Goal: Transaction & Acquisition: Purchase product/service

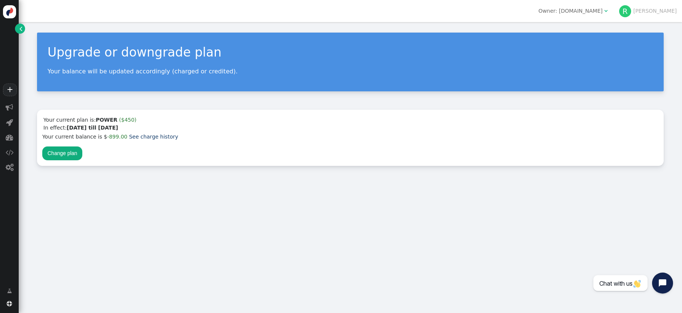
click at [664, 6] on span "[PERSON_NAME]" at bounding box center [648, 11] width 58 height 12
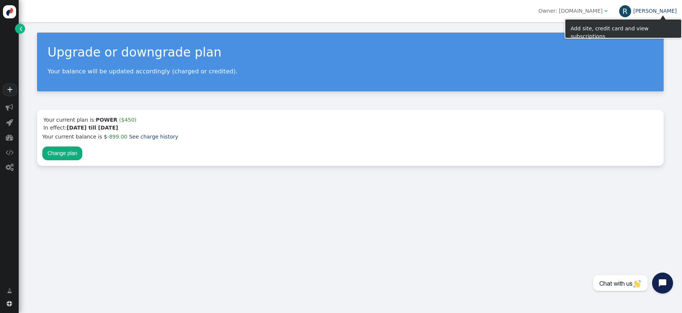
click at [668, 12] on link "[PERSON_NAME]" at bounding box center [648, 11] width 58 height 6
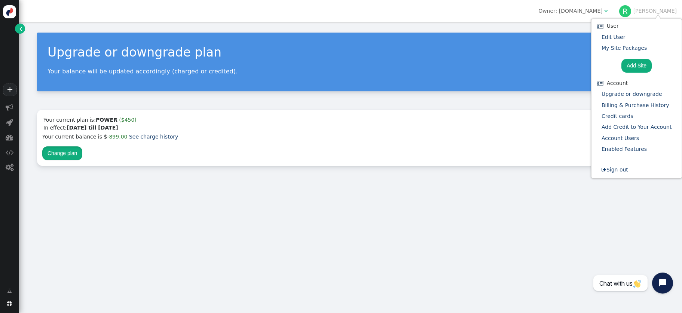
click at [64, 155] on button "Change plan" at bounding box center [62, 152] width 40 height 13
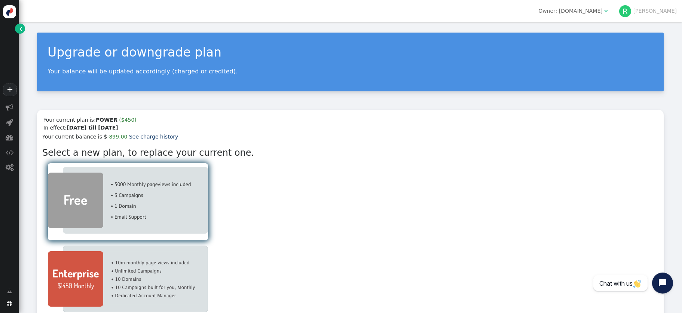
click at [123, 208] on img at bounding box center [128, 200] width 160 height 67
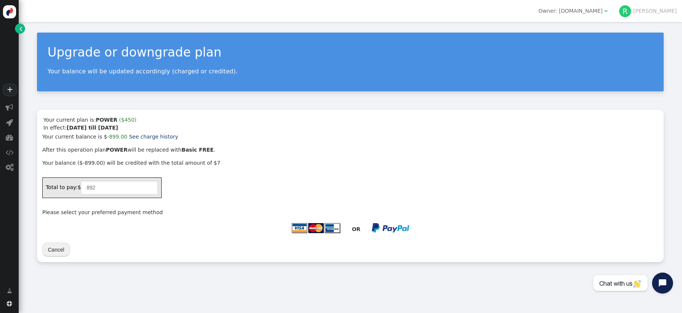
click at [321, 227] on img at bounding box center [315, 227] width 49 height 11
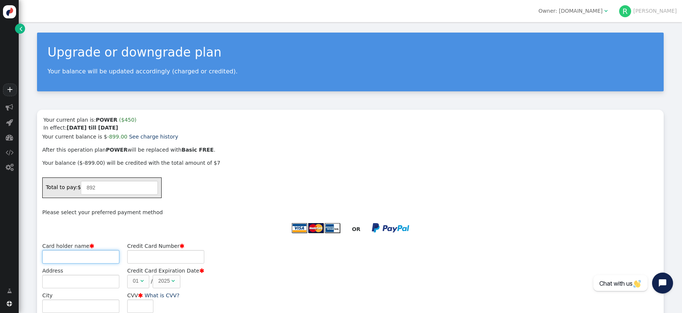
click at [84, 258] on input "Card holder name " at bounding box center [80, 256] width 77 height 13
type input "Maurice O'Shea"
type input "5566772962621198"
type input "858"
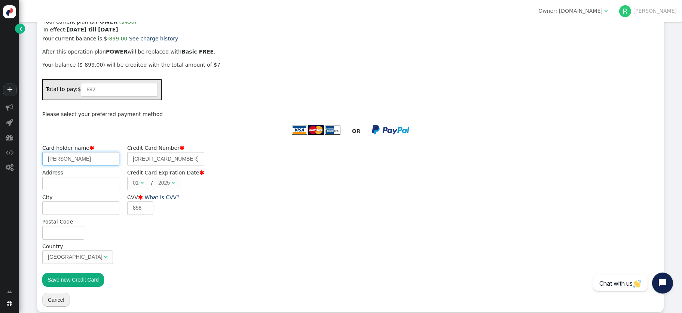
scroll to position [108, 0]
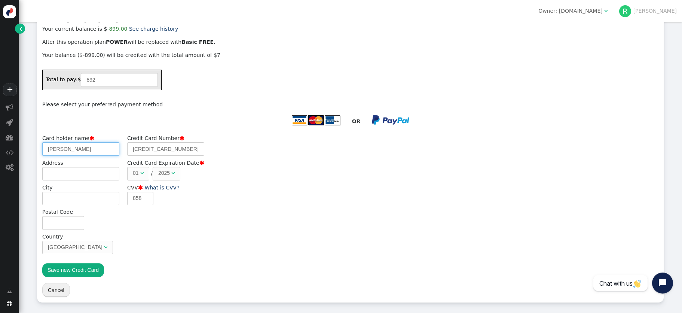
click at [69, 151] on input "Maurice O'Shea" at bounding box center [80, 148] width 77 height 13
click at [270, 232] on div "Card holder name  Maurice O'Shea Address City Postal Code Country United Kingd…" at bounding box center [350, 195] width 616 height 123
click at [68, 270] on button "Save new Credit Card" at bounding box center [73, 269] width 62 height 13
click at [75, 175] on input "Address" at bounding box center [80, 173] width 77 height 13
type input "Unit 6, April Court"
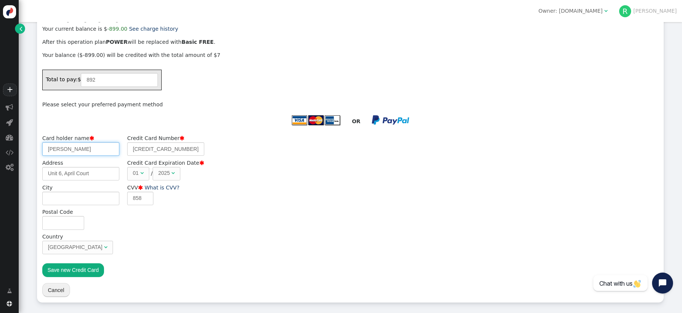
type input "K Bennett"
type input "CROWBOROUGH"
type input "TN6 3DZ"
click at [92, 145] on input "K Bennett" at bounding box center [80, 148] width 77 height 13
drag, startPoint x: 71, startPoint y: 148, endPoint x: -53, endPoint y: 142, distance: 123.9
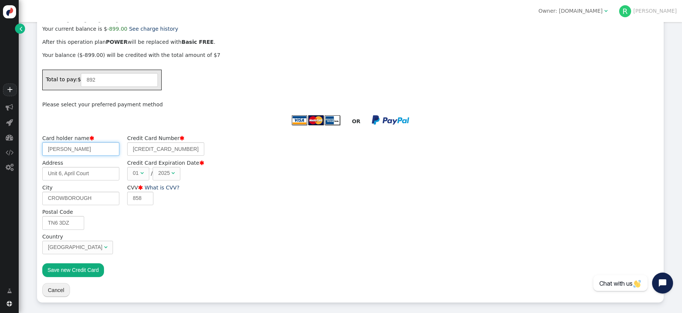
click at [0, 142] on html "+  Campaigns  Realtime Visitors  Dashboard  Tracker Settings  Settings  …" at bounding box center [341, 156] width 682 height 313
click at [168, 146] on input "5566772962621198" at bounding box center [165, 148] width 77 height 13
click at [169, 146] on input "5566772962621198" at bounding box center [165, 148] width 77 height 13
type input "Kevin Bennett"
type input "5566772558347760"
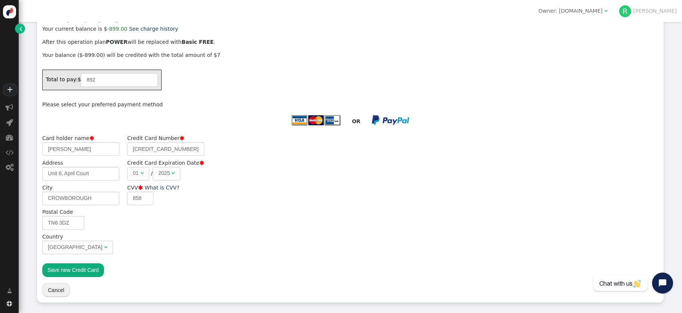
type input "500"
click at [70, 267] on button "Save new Credit Card" at bounding box center [73, 269] width 62 height 13
click at [65, 272] on button "Save new Credit Card" at bounding box center [73, 269] width 62 height 13
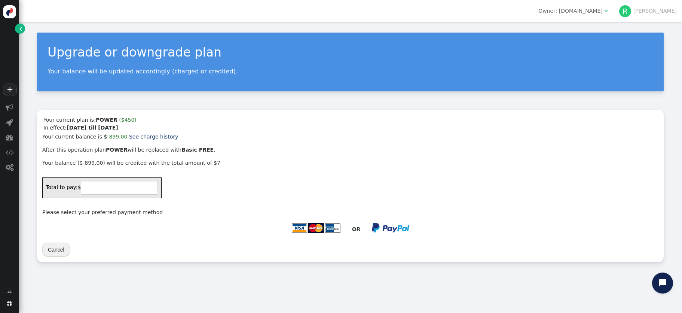
type input "892"
click at [320, 227] on img at bounding box center [315, 227] width 49 height 11
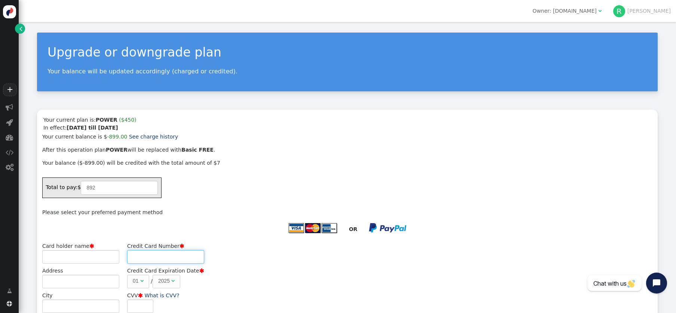
click at [175, 250] on input "Credit Card Number " at bounding box center [165, 256] width 77 height 13
type input "[PERSON_NAME]"
type input "[CREDIT_CARD_NUMBER]"
type input "500"
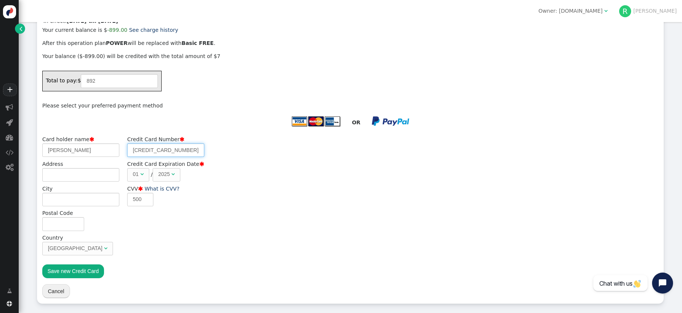
scroll to position [108, 0]
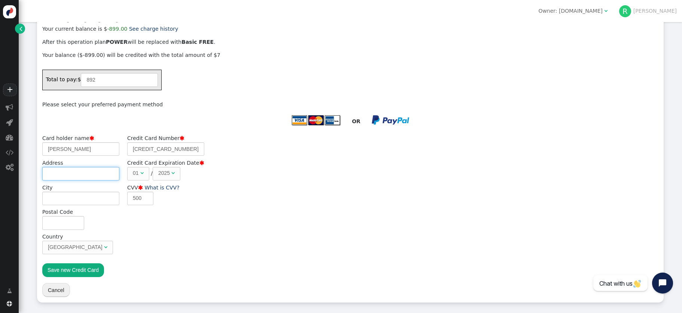
click at [68, 174] on input "Address" at bounding box center [80, 173] width 77 height 13
type input "Unit 6, April Court"
type input "[PERSON_NAME]"
type input "CROWBOROUGH"
type input "TN6 3DZ"
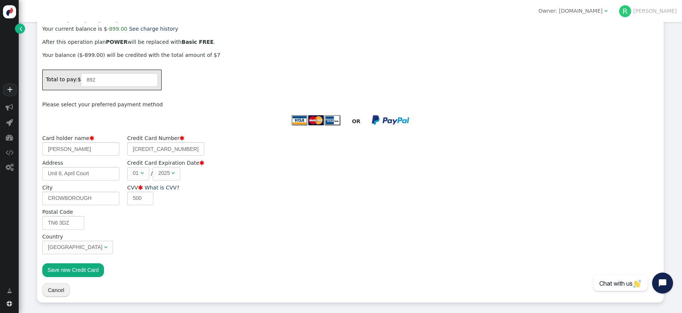
click at [81, 268] on button "Save new Credit Card" at bounding box center [73, 269] width 62 height 13
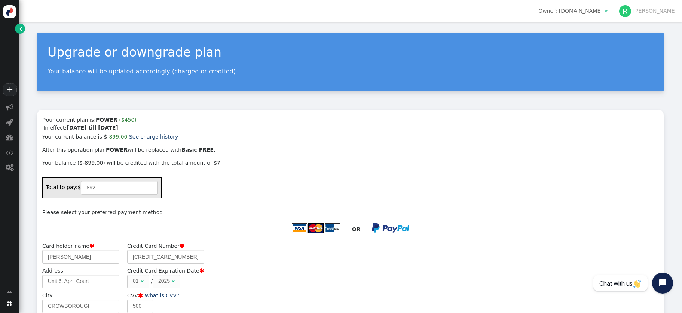
click at [18, 27] on link "" at bounding box center [20, 29] width 10 height 10
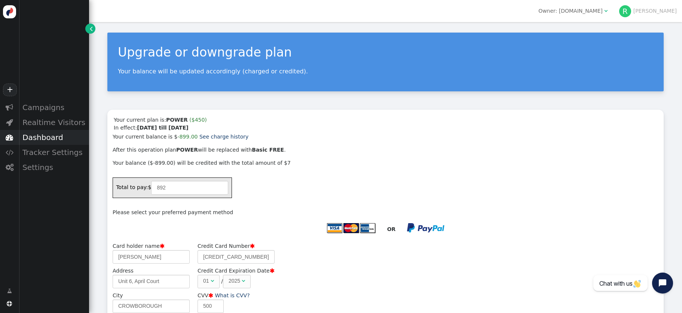
click at [37, 137] on div "Dashboard" at bounding box center [54, 137] width 70 height 15
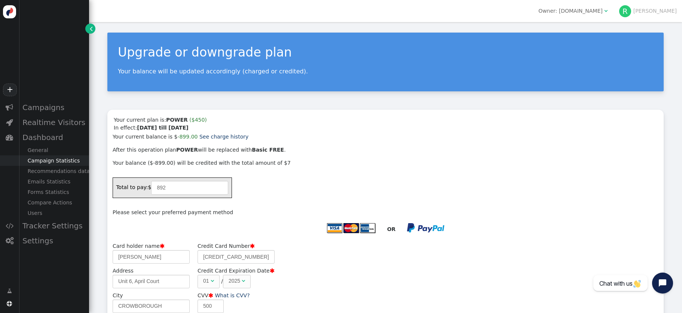
click at [46, 159] on div "Campaign Statistics" at bounding box center [54, 160] width 70 height 10
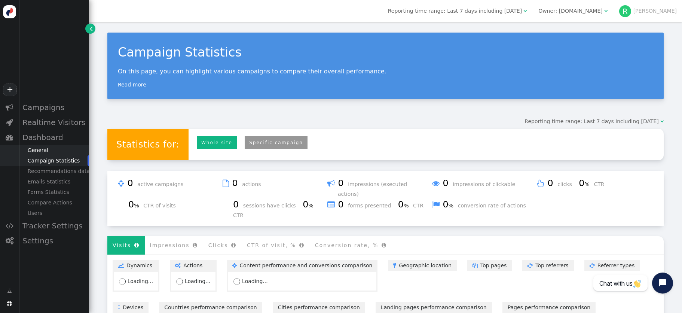
click at [39, 151] on div "General" at bounding box center [54, 150] width 70 height 10
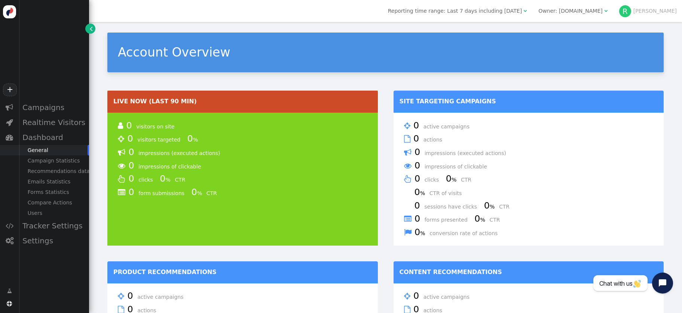
click at [607, 9] on span "" at bounding box center [605, 10] width 3 height 5
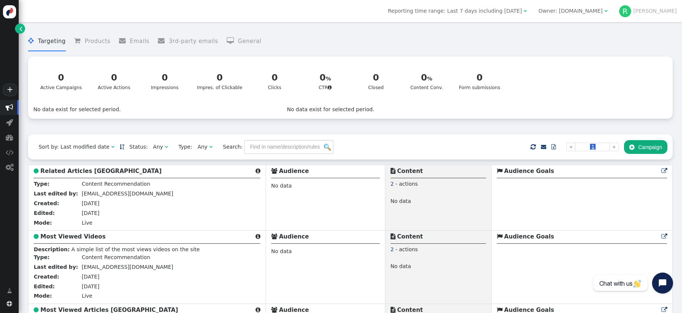
click at [18, 32] on link "" at bounding box center [20, 29] width 10 height 10
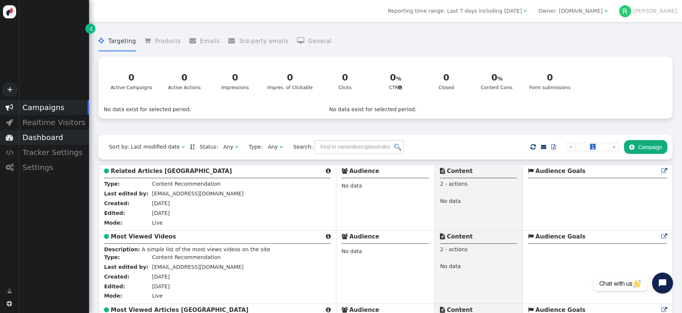
click at [35, 130] on div "Dashboard" at bounding box center [54, 137] width 70 height 15
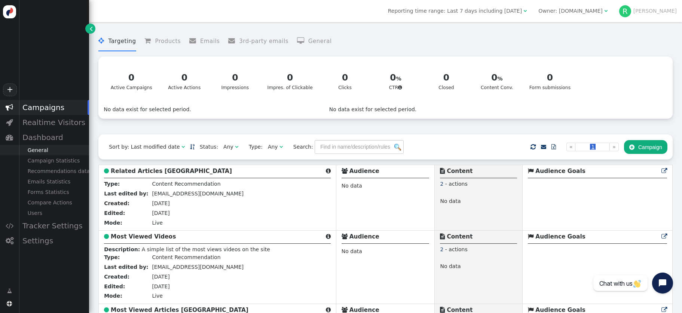
click at [41, 152] on div "General" at bounding box center [54, 150] width 70 height 10
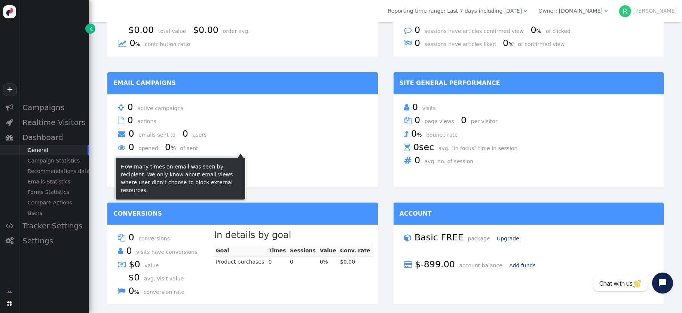
scroll to position [347, 0]
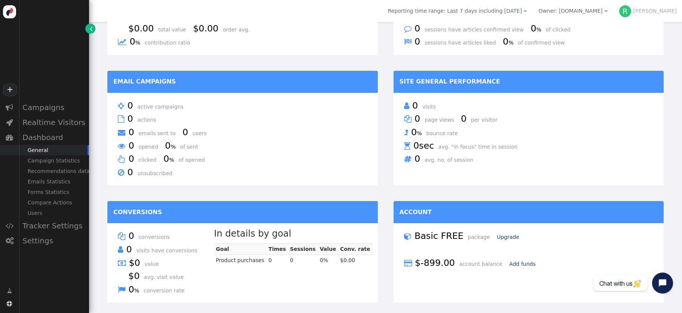
click at [602, 10] on div "Owner: www.premierchristian.news" at bounding box center [570, 11] width 64 height 8
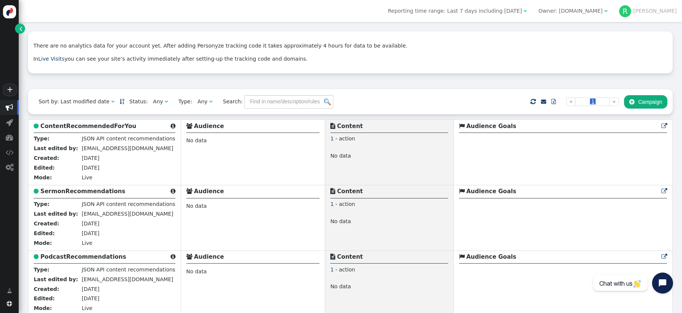
click at [16, 28] on link "" at bounding box center [20, 29] width 10 height 10
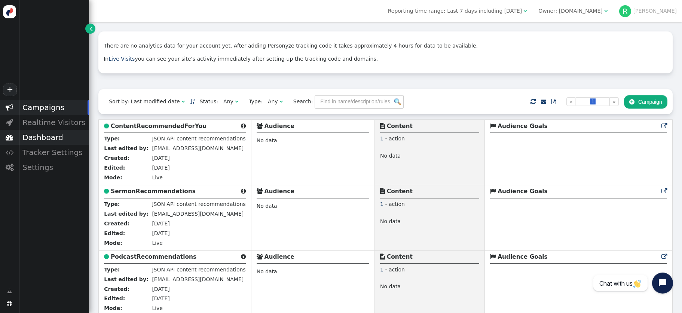
click at [30, 138] on div "Dashboard" at bounding box center [54, 137] width 70 height 15
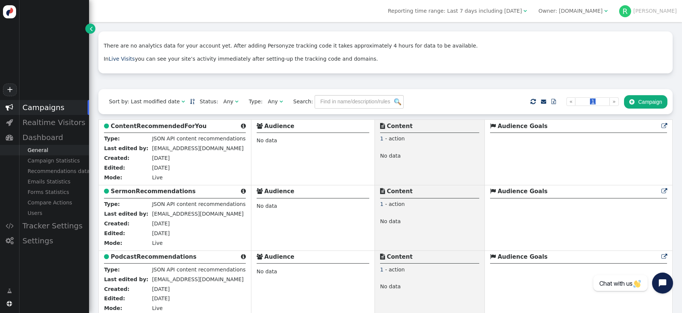
click at [38, 148] on div "General" at bounding box center [54, 150] width 70 height 10
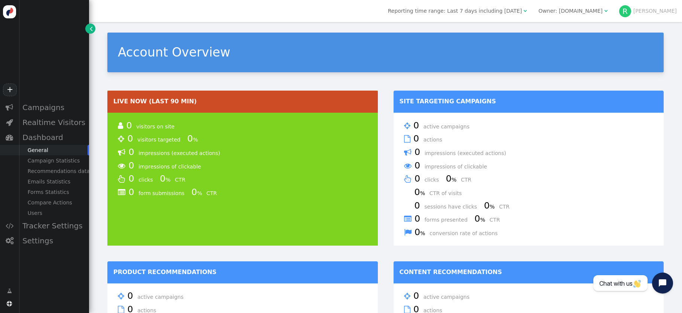
click at [602, 12] on div "Owner: [DOMAIN_NAME]" at bounding box center [570, 11] width 64 height 8
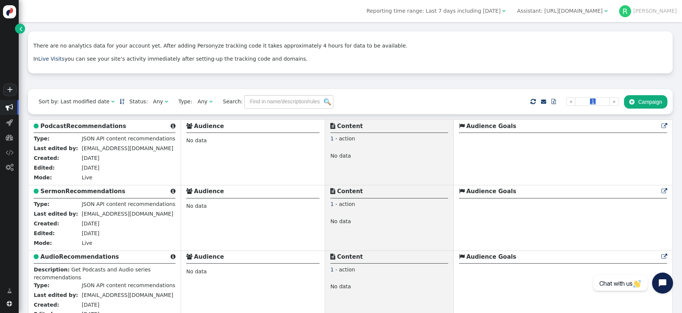
click at [20, 25] on span "" at bounding box center [20, 29] width 3 height 8
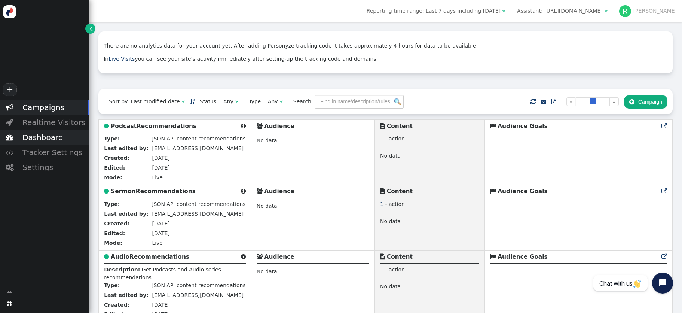
click at [41, 132] on div "Dashboard" at bounding box center [54, 137] width 70 height 15
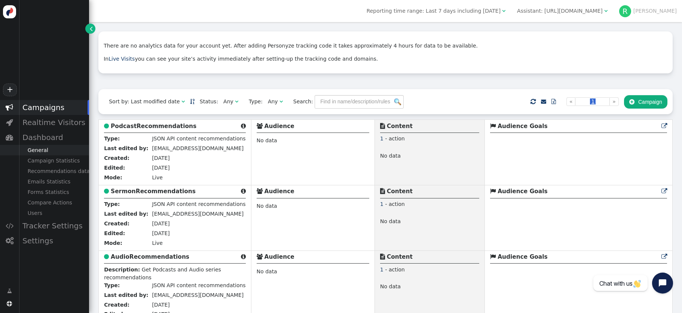
click at [43, 152] on div "General" at bounding box center [54, 150] width 70 height 10
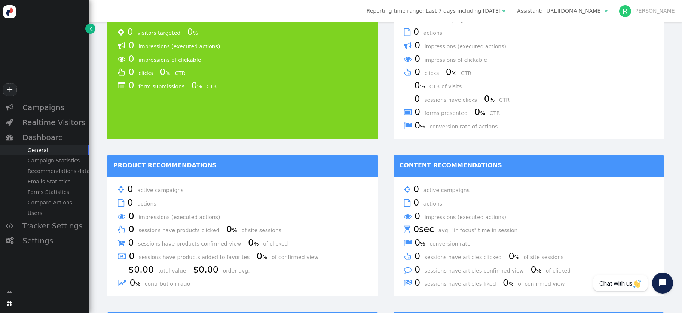
scroll to position [347, 0]
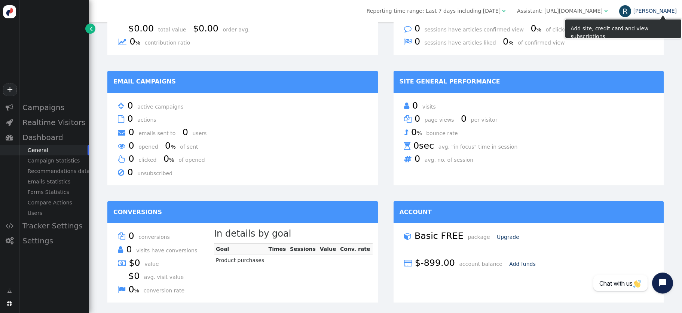
click at [659, 9] on link "R Rufus" at bounding box center [648, 11] width 58 height 6
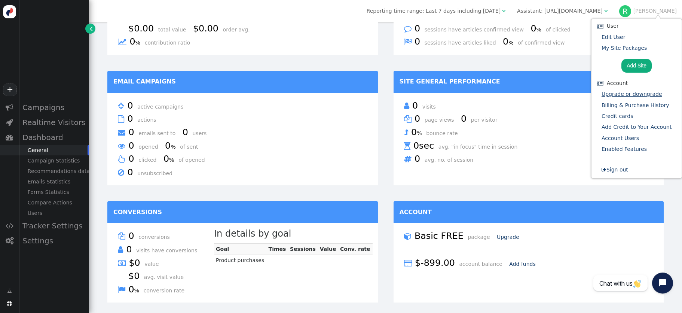
click at [624, 94] on link "Upgrade or downgrade" at bounding box center [631, 94] width 61 height 6
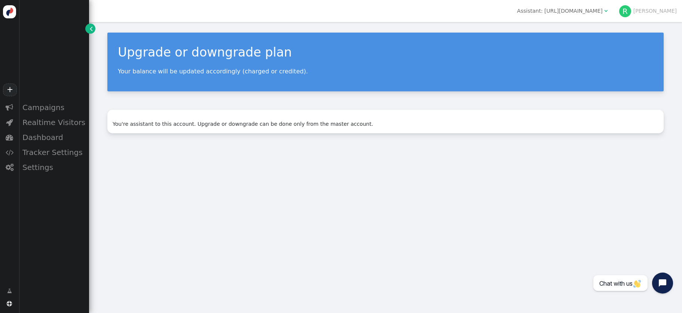
click at [612, 6] on span "Assistant: [URL][DOMAIN_NAME] " at bounding box center [561, 11] width 101 height 12
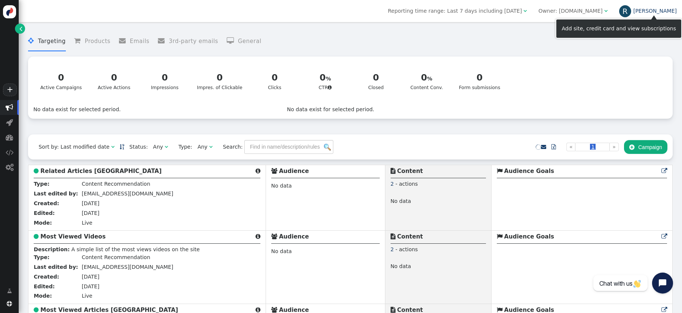
click at [661, 13] on link "[PERSON_NAME]" at bounding box center [648, 11] width 58 height 6
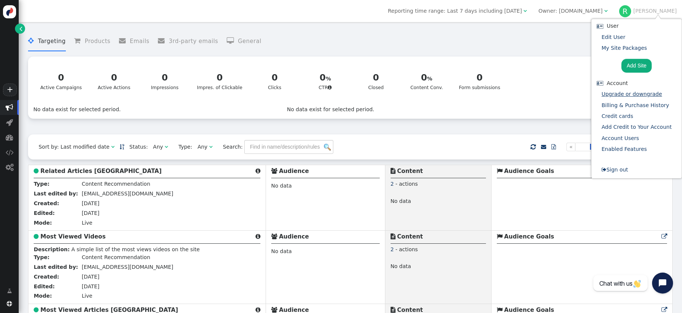
click at [624, 93] on link "Upgrade or downgrade" at bounding box center [631, 94] width 61 height 6
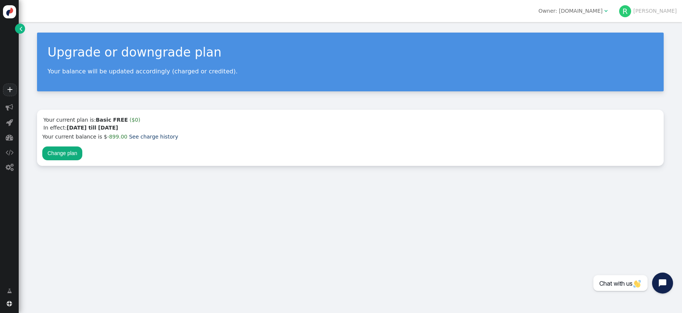
click at [602, 13] on div "Owner: www.premierchristian.news" at bounding box center [570, 11] width 64 height 8
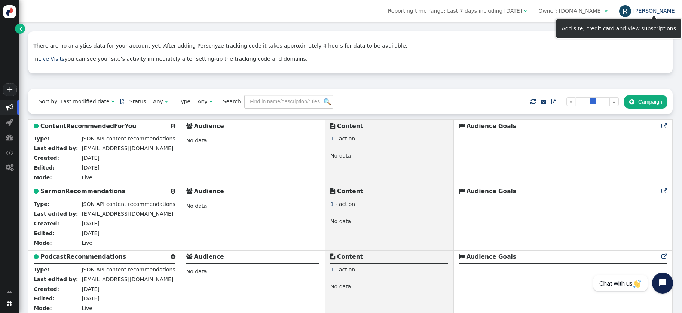
click at [659, 12] on link "[PERSON_NAME]" at bounding box center [648, 11] width 58 height 6
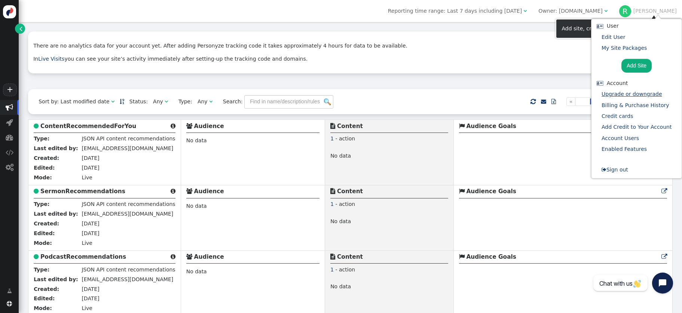
click at [631, 95] on link "Upgrade or downgrade" at bounding box center [631, 94] width 61 height 6
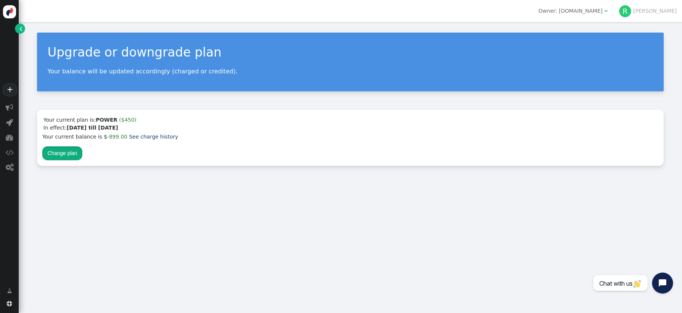
click at [68, 150] on button "Change plan" at bounding box center [62, 152] width 40 height 13
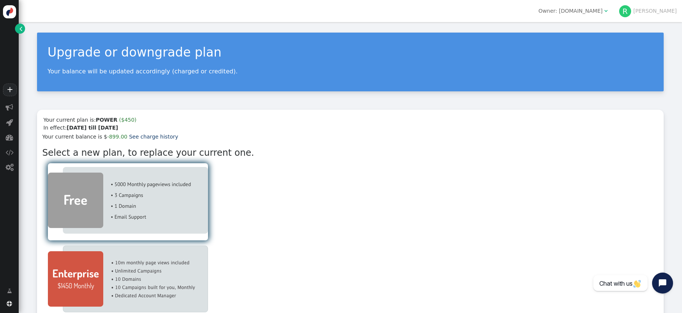
click at [83, 210] on img at bounding box center [128, 200] width 160 height 67
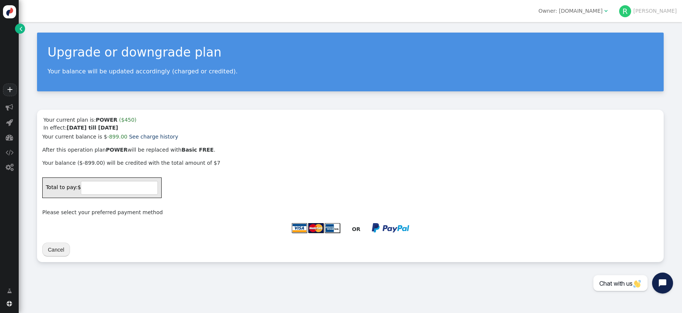
type input "892"
click at [314, 228] on img at bounding box center [315, 227] width 49 height 11
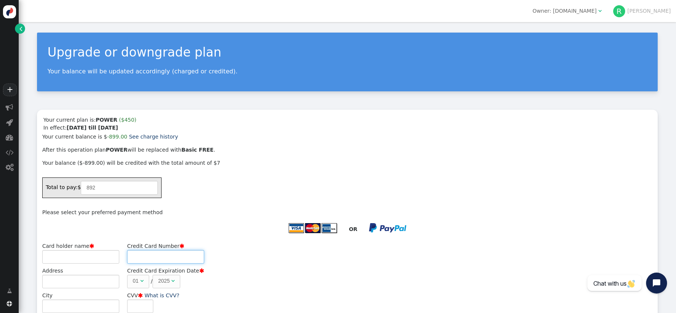
click at [194, 250] on input "Credit Card Number " at bounding box center [165, 256] width 77 height 13
type input "[PERSON_NAME]"
type input "[CREDIT_CARD_NUMBER]"
type input "500"
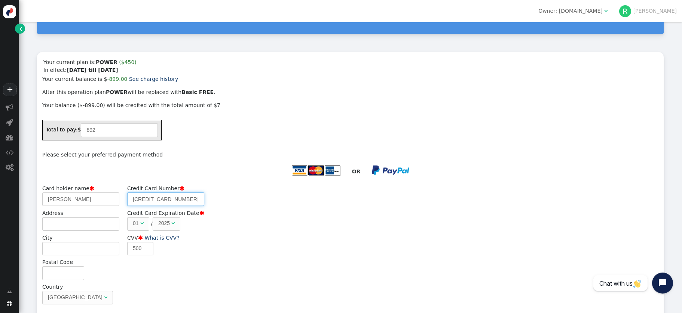
scroll to position [108, 0]
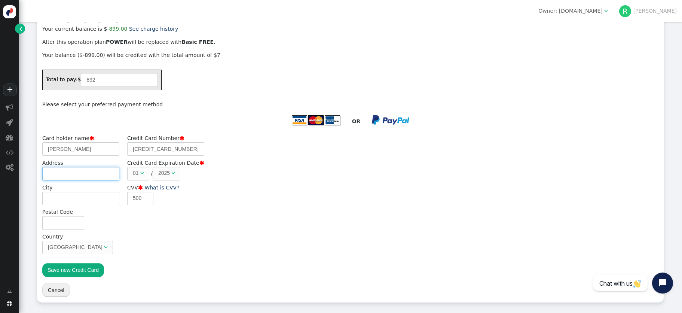
click at [57, 176] on input "Address" at bounding box center [80, 173] width 77 height 13
type input "Unit 6, April Court"
type input "K Bennett"
type input "CROWBOROUGH"
type input "TN6 3DZ"
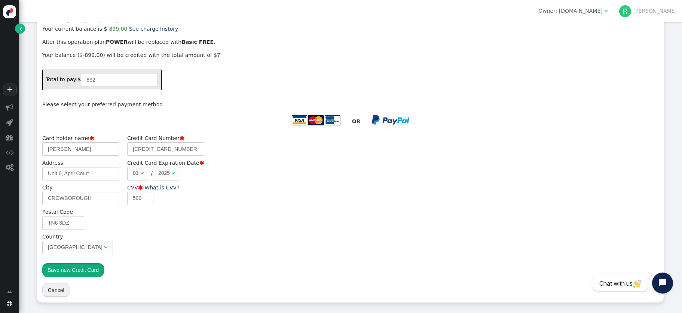
click at [73, 268] on button "Save new Credit Card" at bounding box center [73, 269] width 62 height 13
click at [60, 289] on button "Cancel" at bounding box center [56, 289] width 28 height 13
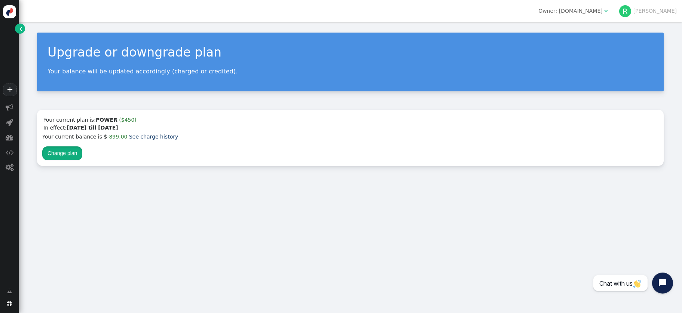
click at [54, 157] on button "Change plan" at bounding box center [62, 152] width 40 height 13
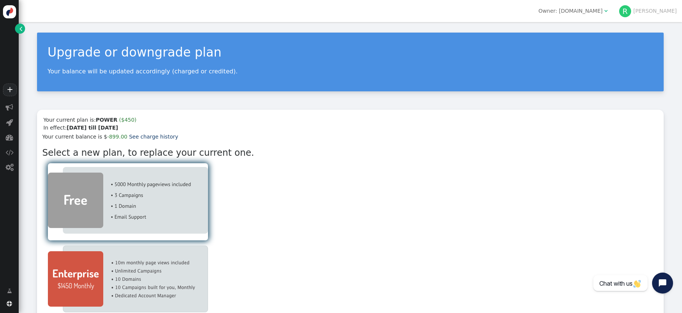
click at [119, 207] on img at bounding box center [128, 200] width 160 height 67
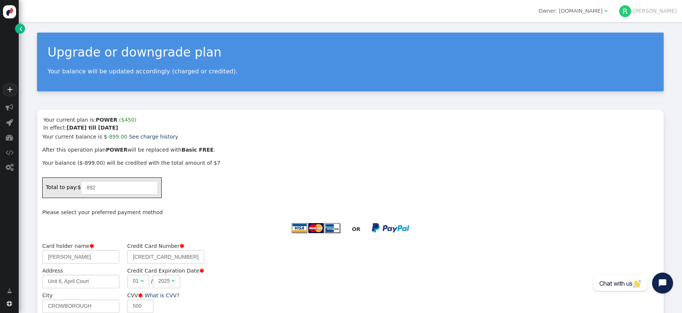
click at [404, 229] on img at bounding box center [390, 228] width 37 height 10
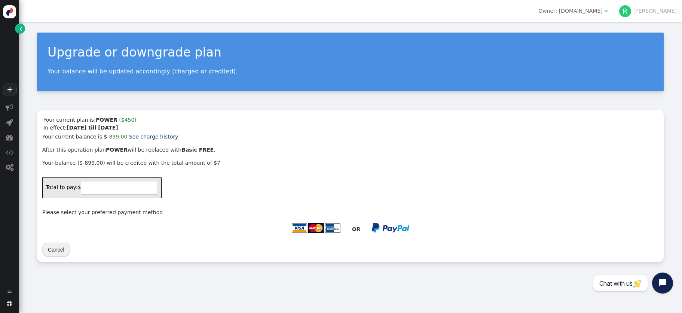
type input "892"
click at [49, 249] on button "Cancel" at bounding box center [56, 248] width 28 height 13
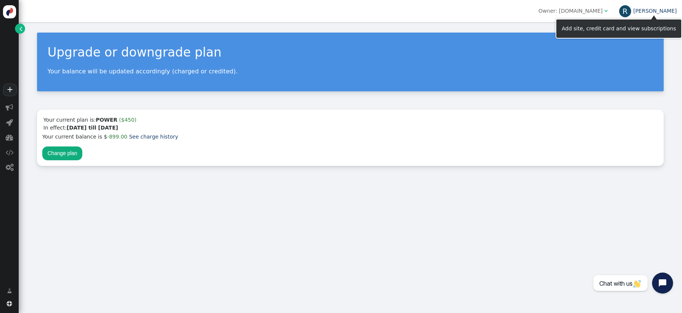
click at [665, 11] on link "[PERSON_NAME]" at bounding box center [648, 11] width 58 height 6
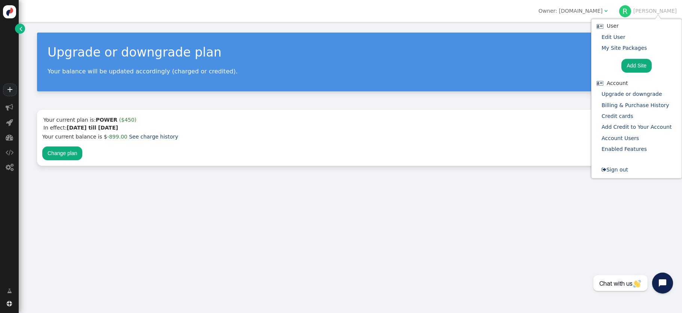
click at [602, 11] on div "Owner: [DOMAIN_NAME]" at bounding box center [570, 11] width 64 height 8
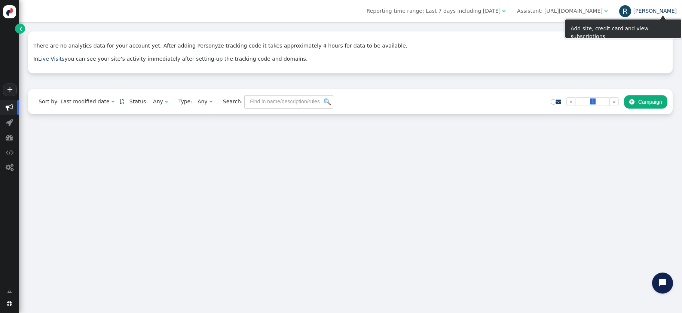
click at [669, 11] on link "[PERSON_NAME]" at bounding box center [648, 11] width 58 height 6
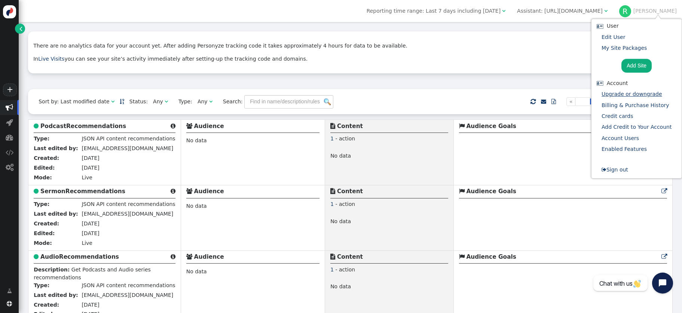
click at [622, 93] on link "Upgrade or downgrade" at bounding box center [631, 94] width 61 height 6
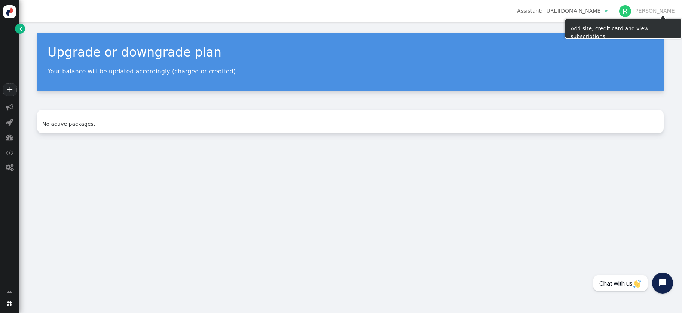
click at [611, 15] on span "Assistant: [URL][DOMAIN_NAME] " at bounding box center [561, 11] width 101 height 12
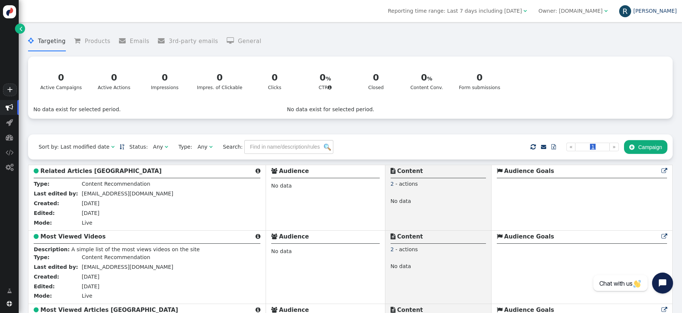
click at [667, 11] on link "R Rufus" at bounding box center [648, 11] width 58 height 6
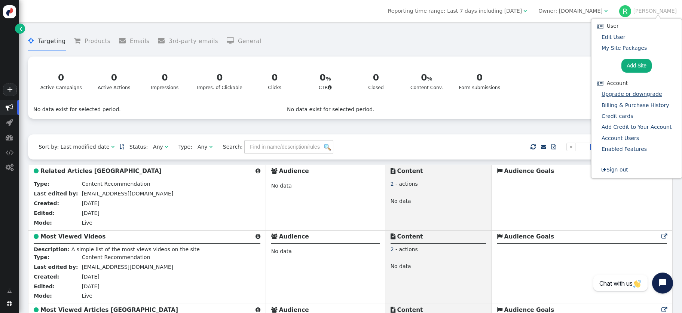
click at [629, 95] on link "Upgrade or downgrade" at bounding box center [631, 94] width 61 height 6
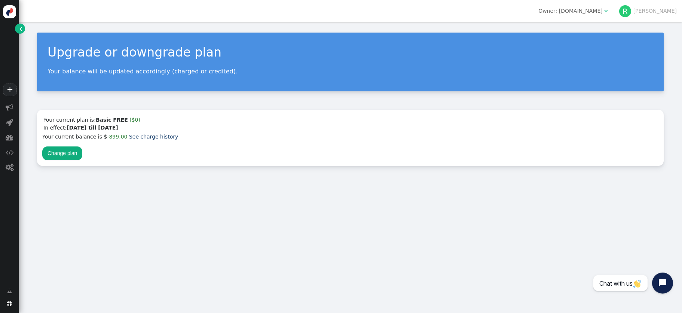
click at [602, 12] on div "Owner: [DOMAIN_NAME]" at bounding box center [570, 11] width 64 height 8
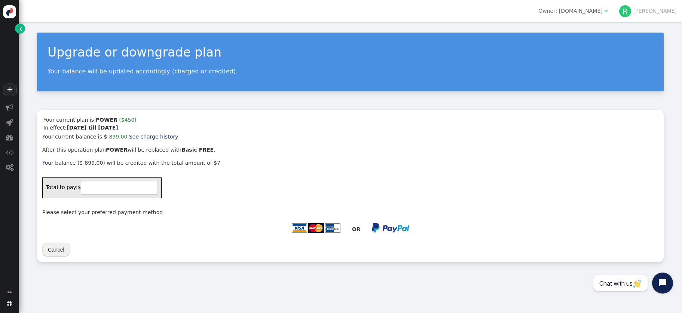
type input "892"
click at [19, 27] on link "" at bounding box center [20, 29] width 10 height 10
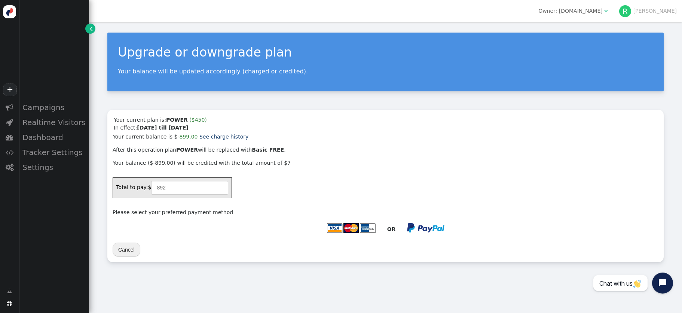
click at [602, 9] on div "Owner: [DOMAIN_NAME]" at bounding box center [570, 11] width 64 height 8
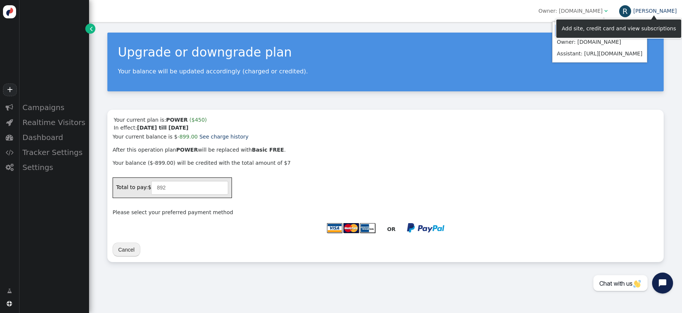
click at [660, 9] on link "[PERSON_NAME]" at bounding box center [648, 11] width 58 height 6
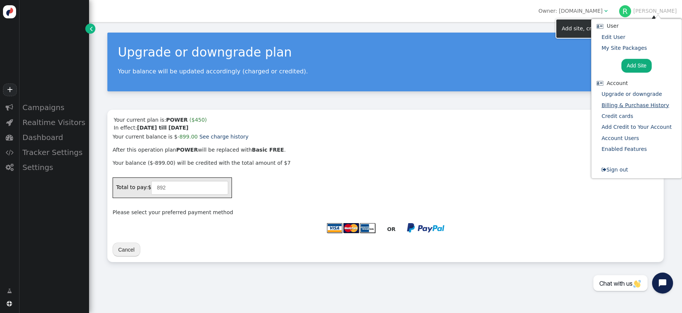
click at [633, 107] on link "Billing & Purchase History" at bounding box center [635, 105] width 68 height 6
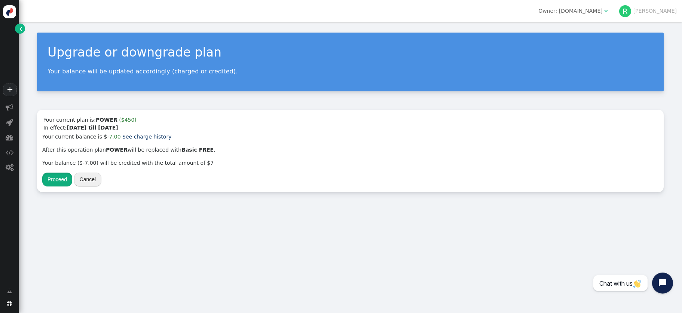
click at [50, 176] on button "Proceed" at bounding box center [57, 178] width 30 height 13
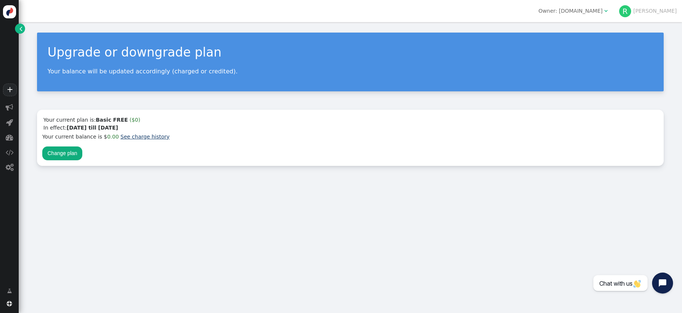
click at [135, 134] on link "See charge history" at bounding box center [144, 136] width 49 height 6
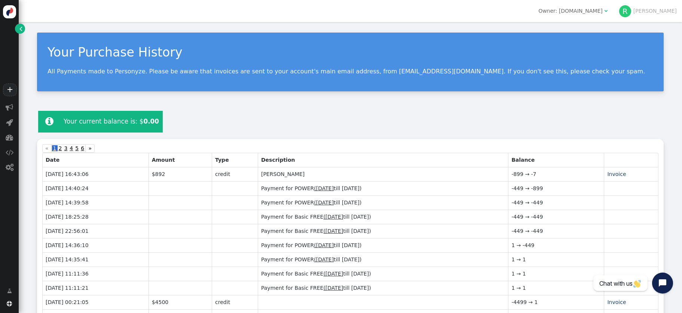
click at [602, 10] on div "Owner: [DOMAIN_NAME]" at bounding box center [570, 11] width 64 height 8
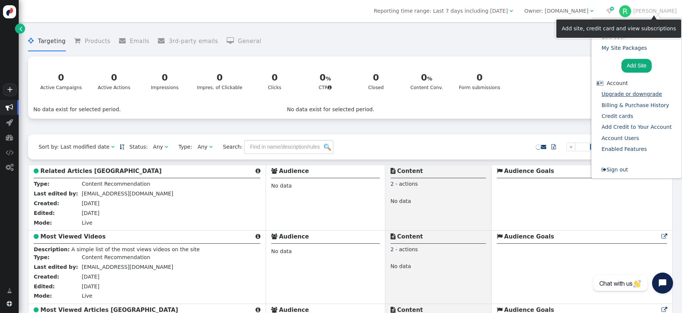
click at [625, 95] on link "Upgrade or downgrade" at bounding box center [631, 94] width 61 height 6
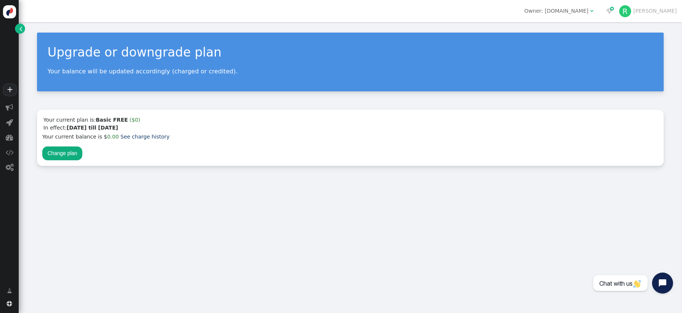
click at [593, 11] on span "" at bounding box center [591, 10] width 3 height 5
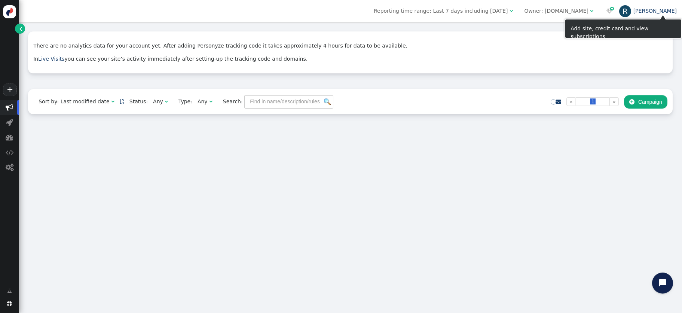
click at [666, 10] on link "[PERSON_NAME]" at bounding box center [648, 11] width 58 height 6
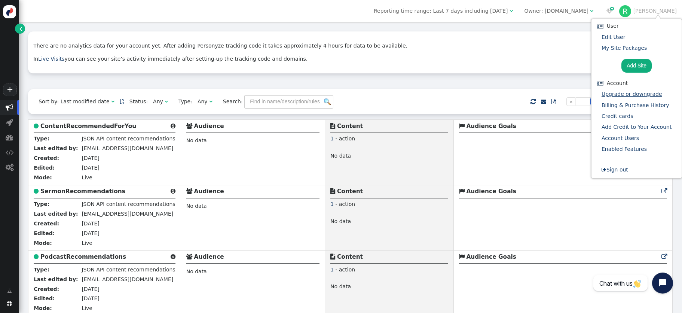
click at [629, 92] on link "Upgrade or downgrade" at bounding box center [631, 94] width 61 height 6
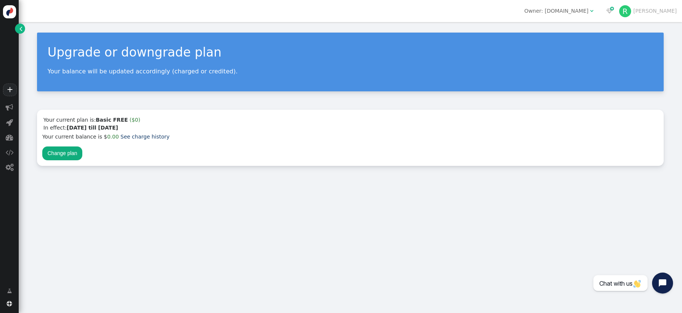
click at [598, 6] on span "Owner: premier.plus " at bounding box center [559, 11] width 80 height 12
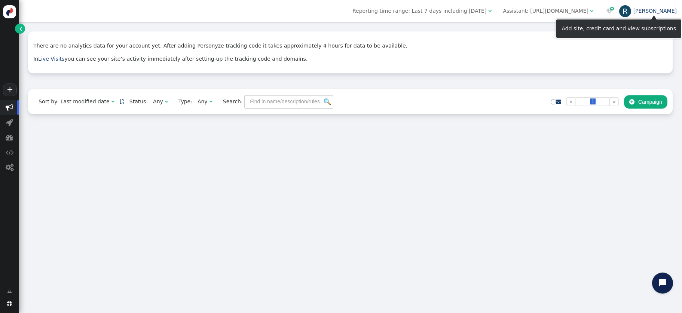
click at [663, 11] on link "[PERSON_NAME]" at bounding box center [648, 11] width 58 height 6
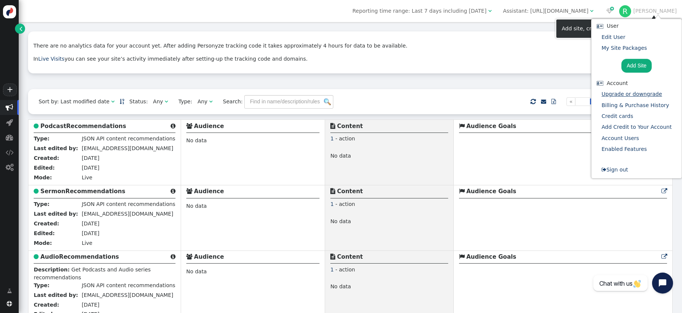
click at [624, 95] on link "Upgrade or downgrade" at bounding box center [631, 94] width 61 height 6
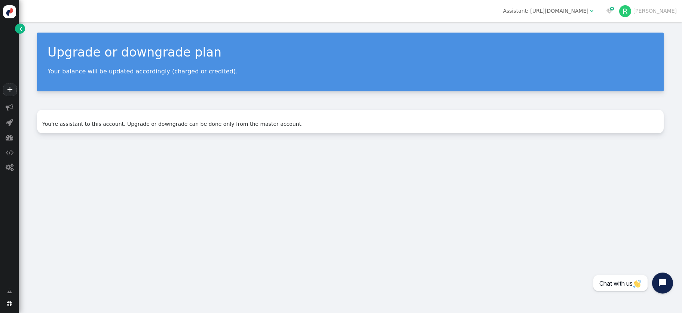
click at [588, 13] on div "Assistant: [URL][DOMAIN_NAME]" at bounding box center [545, 11] width 86 height 8
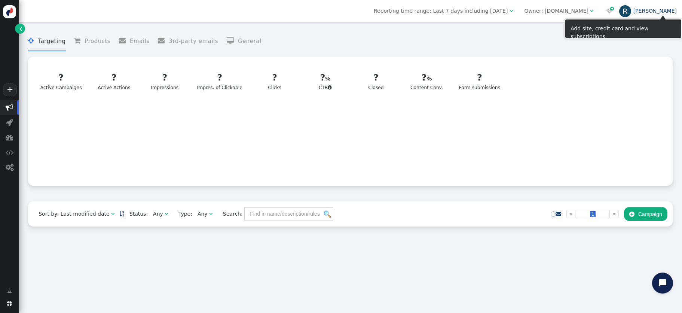
click at [667, 10] on link "[PERSON_NAME]" at bounding box center [648, 11] width 58 height 6
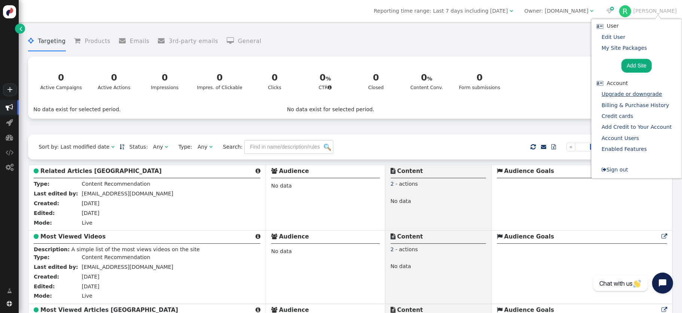
click at [628, 93] on link "Upgrade or downgrade" at bounding box center [631, 94] width 61 height 6
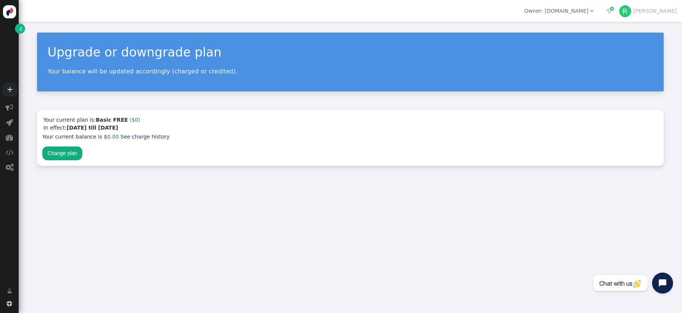
click at [588, 12] on div "Owner: [DOMAIN_NAME]" at bounding box center [556, 11] width 64 height 8
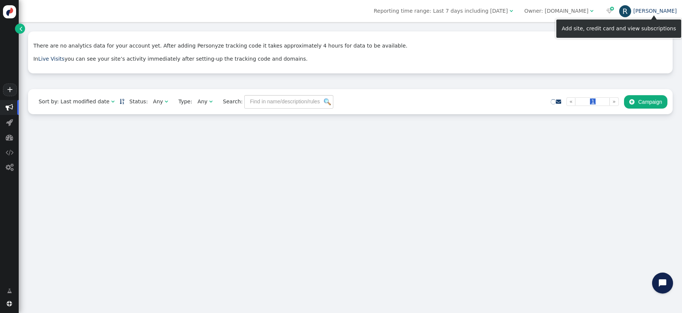
click at [667, 10] on link "[PERSON_NAME]" at bounding box center [648, 11] width 58 height 6
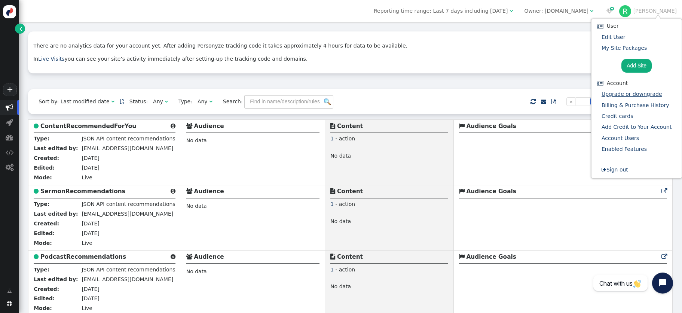
click at [622, 97] on link "Upgrade or downgrade" at bounding box center [631, 94] width 61 height 6
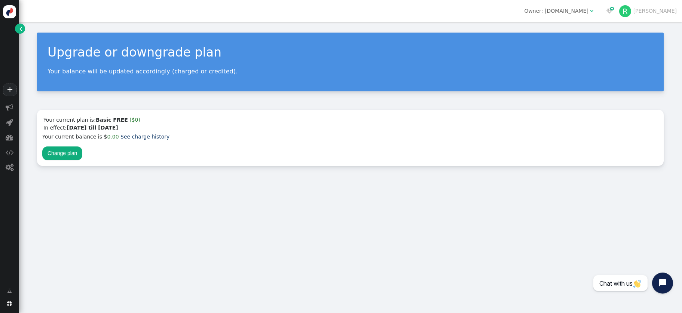
click at [146, 135] on link "See charge history" at bounding box center [144, 136] width 49 height 6
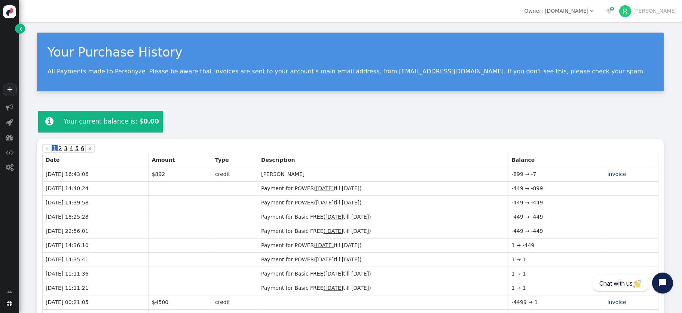
click at [588, 9] on div "Owner: [DOMAIN_NAME]" at bounding box center [556, 11] width 64 height 8
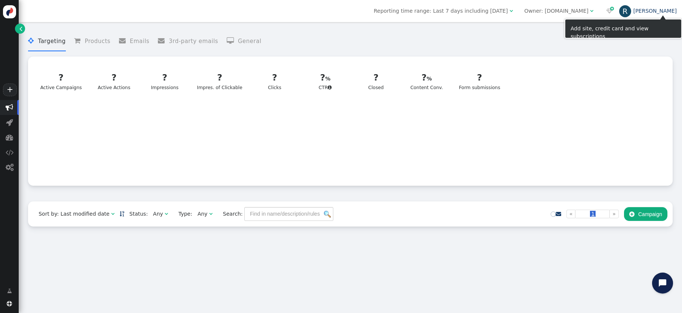
click at [662, 9] on link "[PERSON_NAME]" at bounding box center [648, 11] width 58 height 6
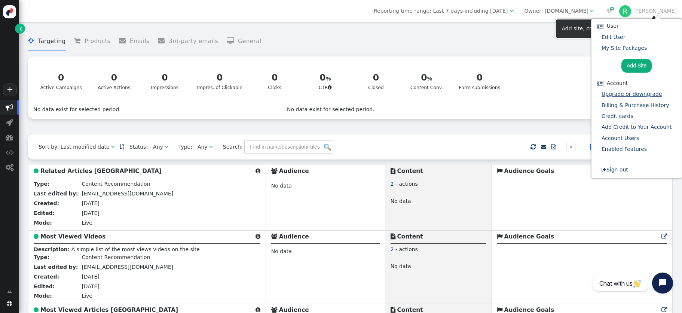
click at [628, 94] on link "Upgrade or downgrade" at bounding box center [631, 94] width 61 height 6
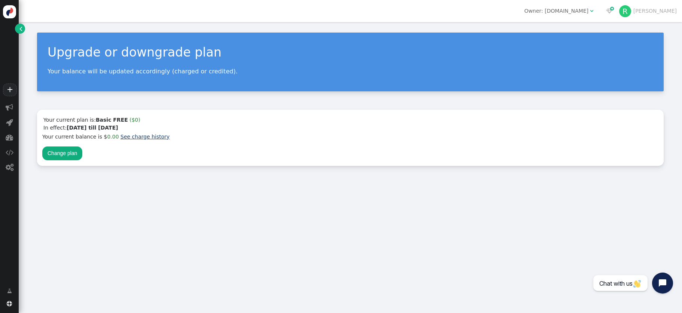
click at [142, 136] on link "See charge history" at bounding box center [144, 136] width 49 height 6
